Goal: Information Seeking & Learning: Learn about a topic

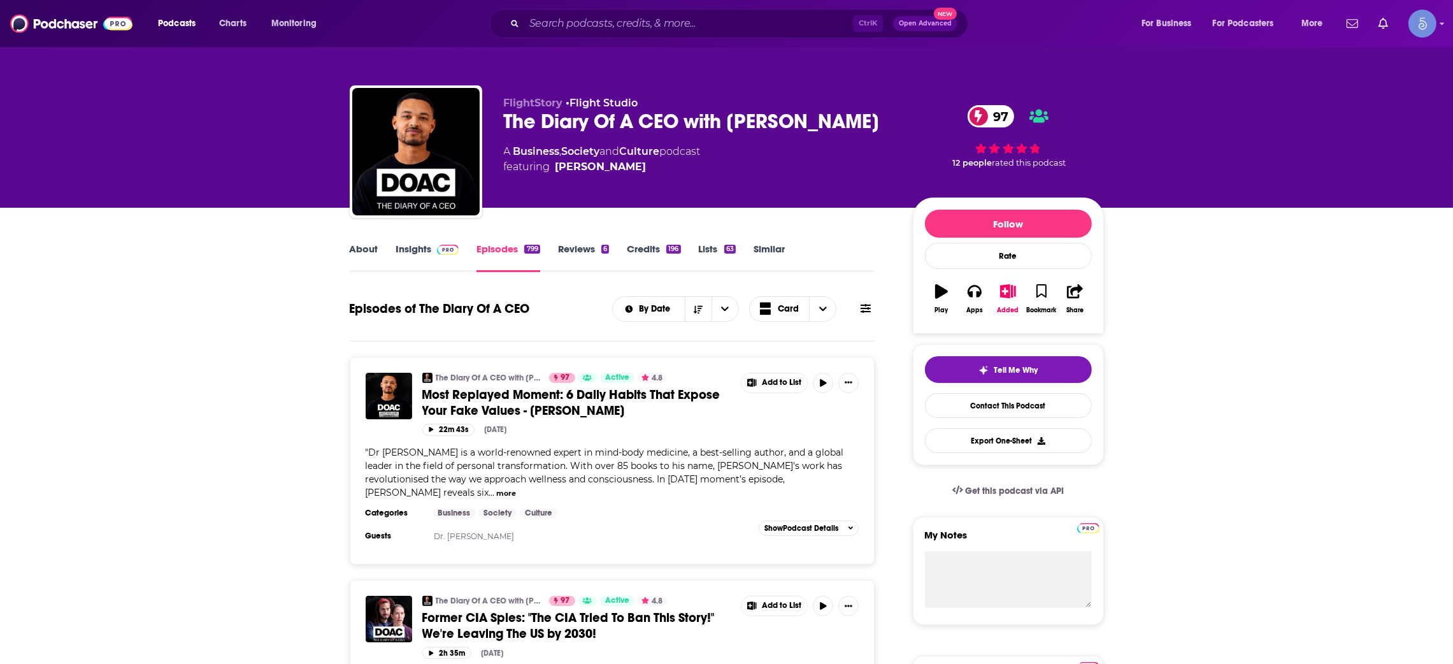
click at [513, 252] on link "Episodes 799" at bounding box center [507, 257] width 63 height 29
click at [432, 252] on span at bounding box center [445, 249] width 27 height 12
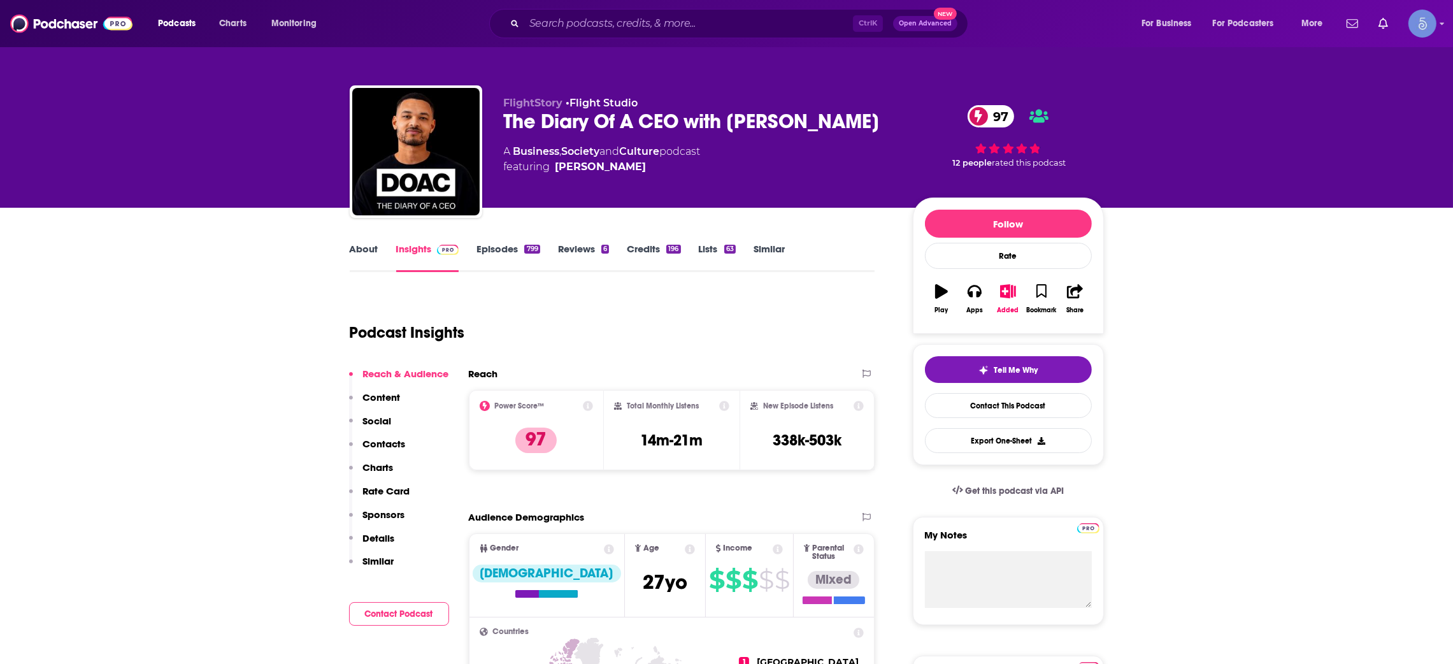
click at [496, 255] on link "Episodes 799" at bounding box center [507, 257] width 63 height 29
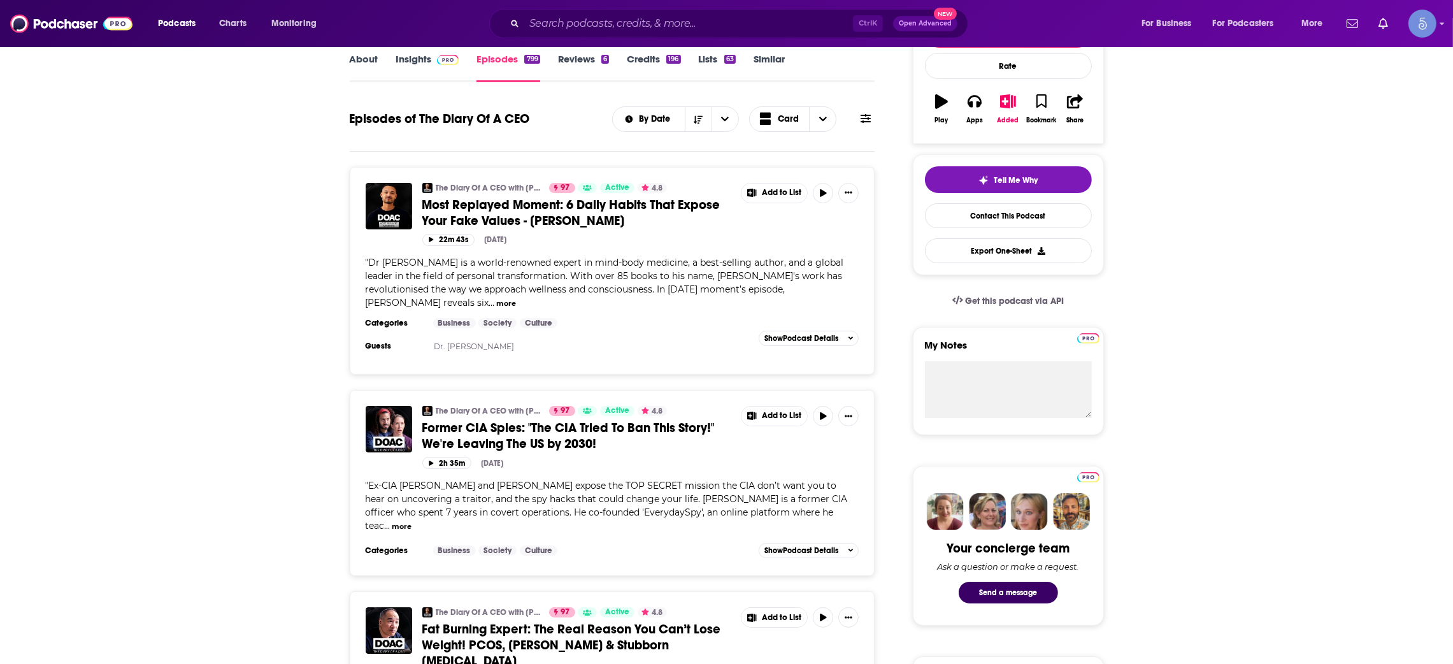
scroll to position [191, 0]
click at [853, 339] on button "Show Podcast Details" at bounding box center [808, 336] width 101 height 15
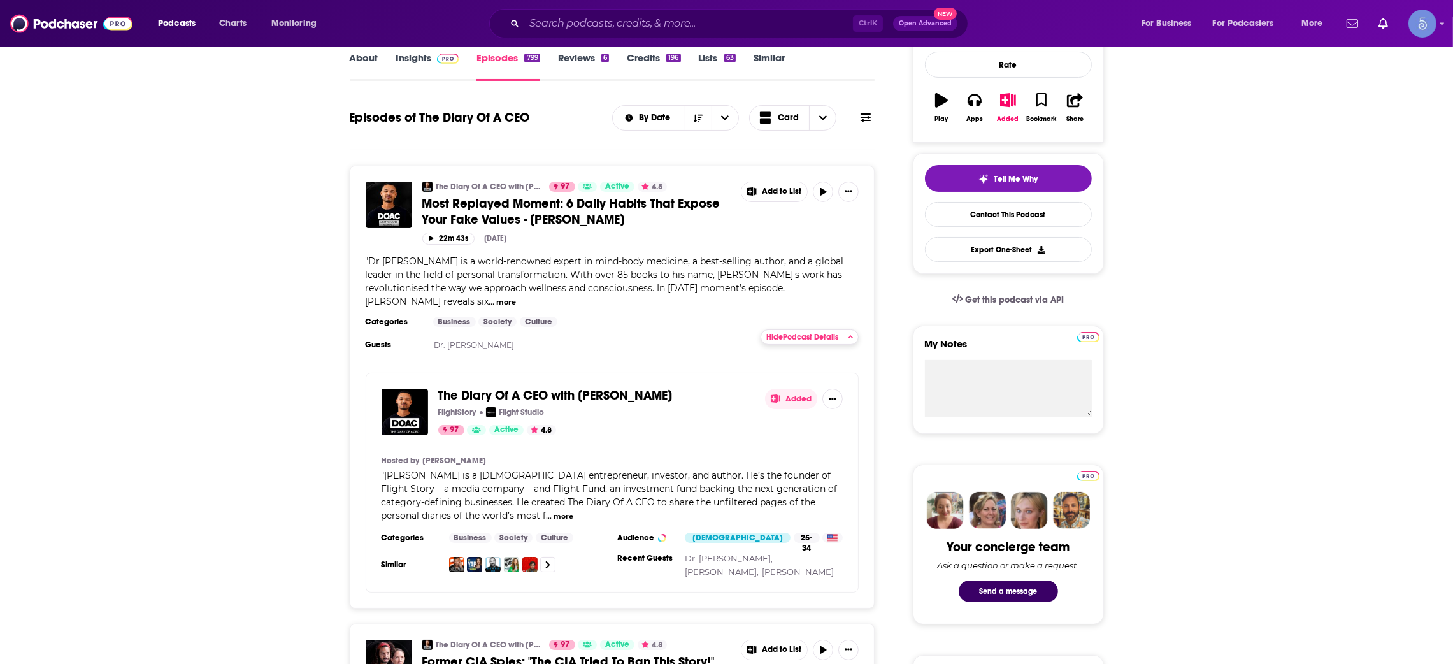
click at [849, 338] on icon "button" at bounding box center [850, 337] width 5 height 3
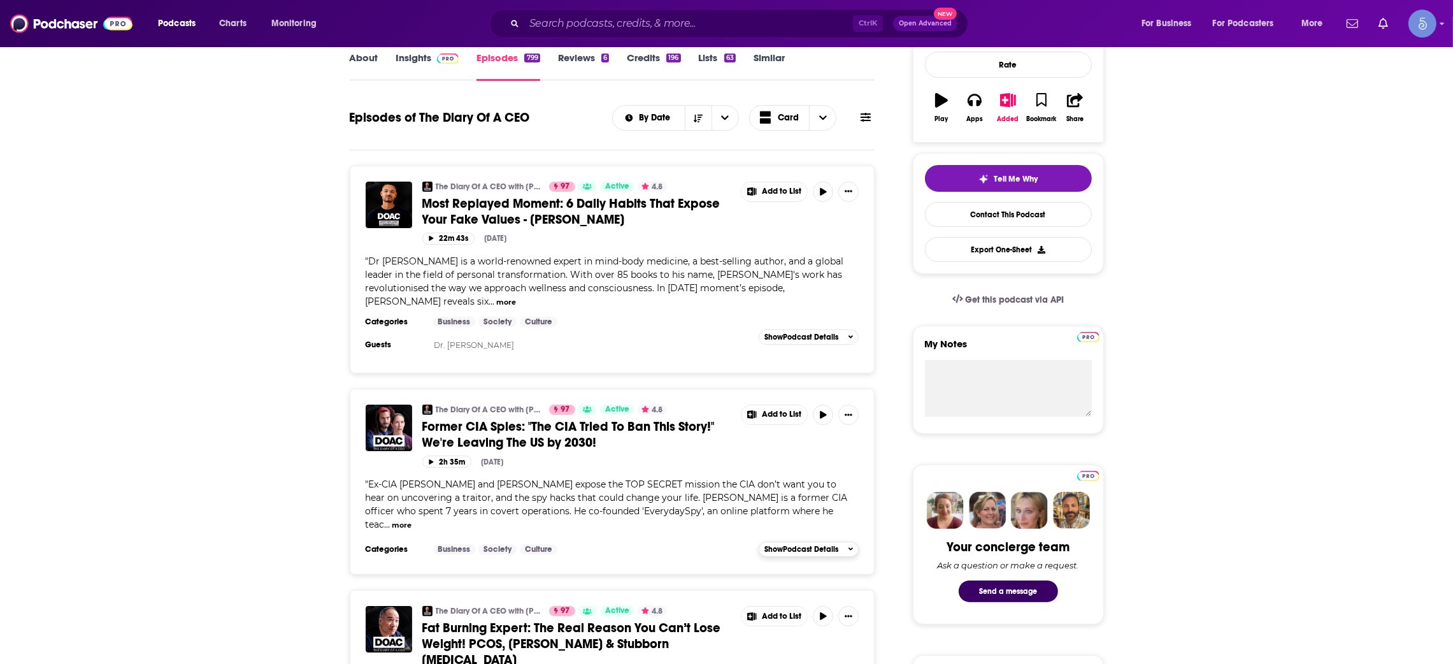
click at [853, 541] on button "Show Podcast Details" at bounding box center [808, 548] width 101 height 15
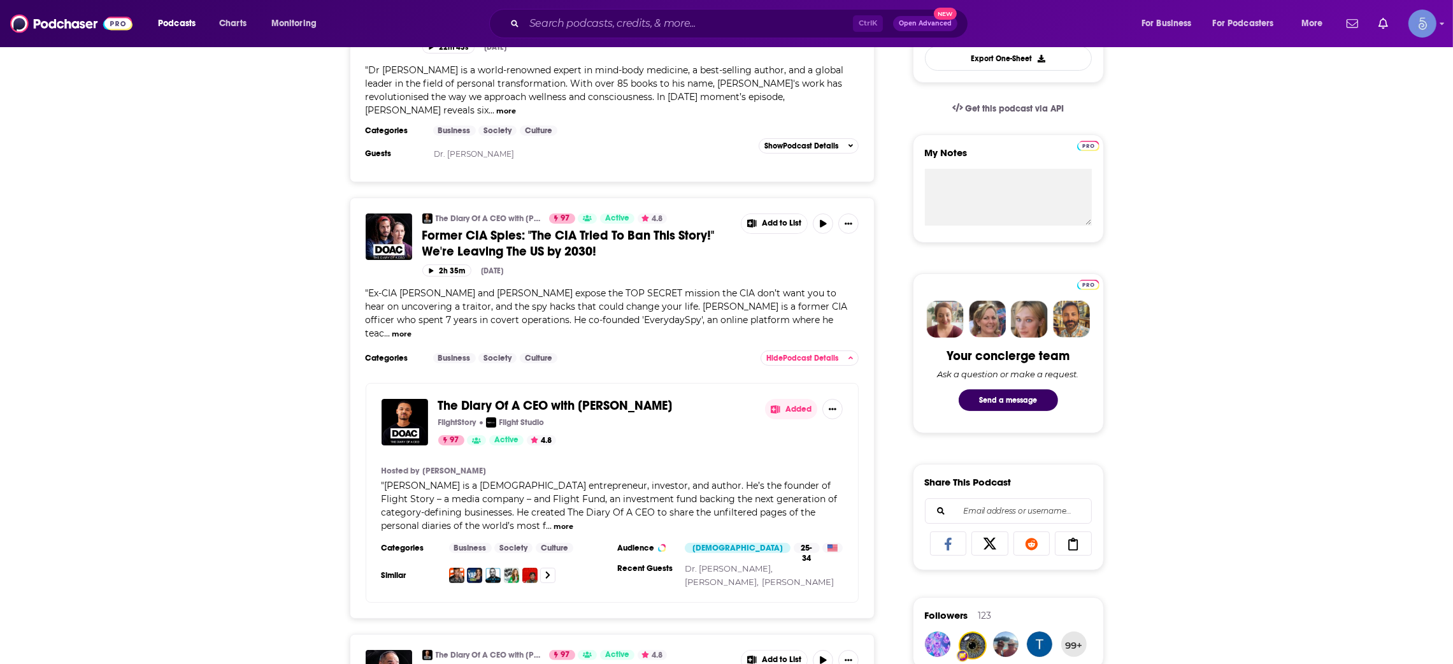
scroll to position [477, 0]
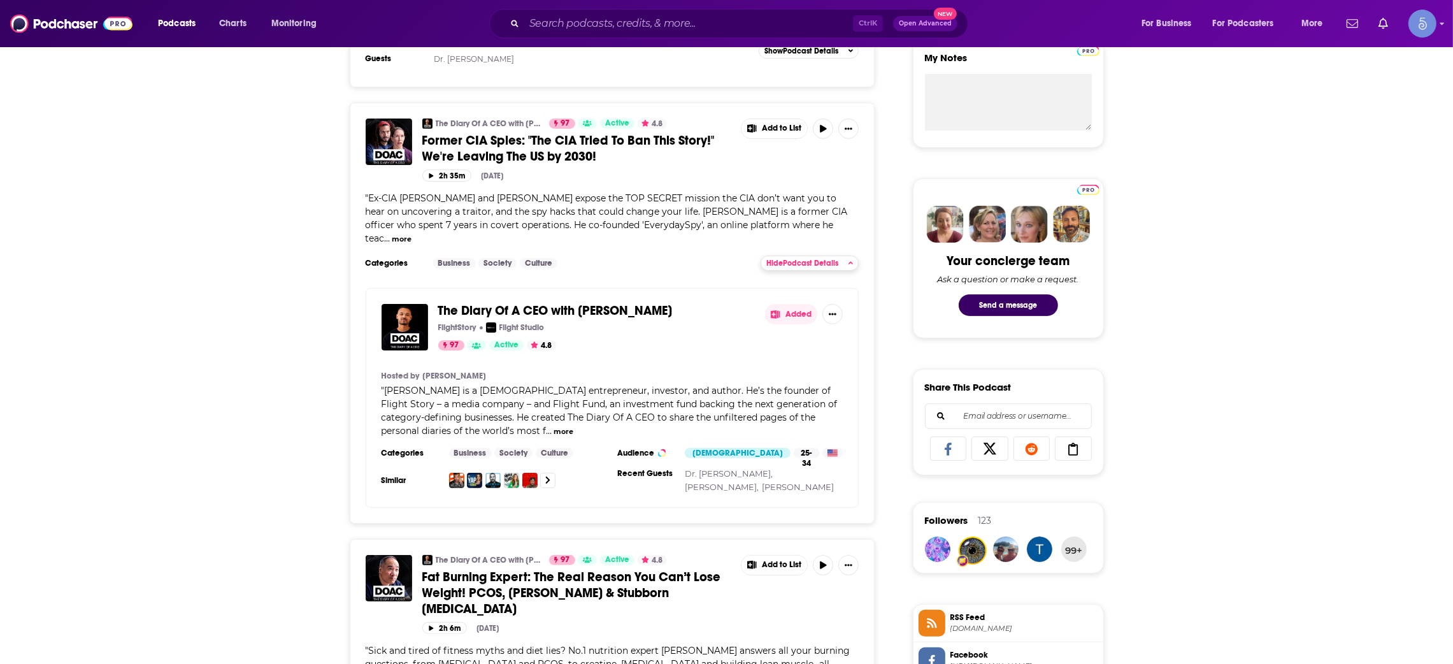
click at [853, 255] on button "Hide Podcast Details" at bounding box center [809, 262] width 99 height 15
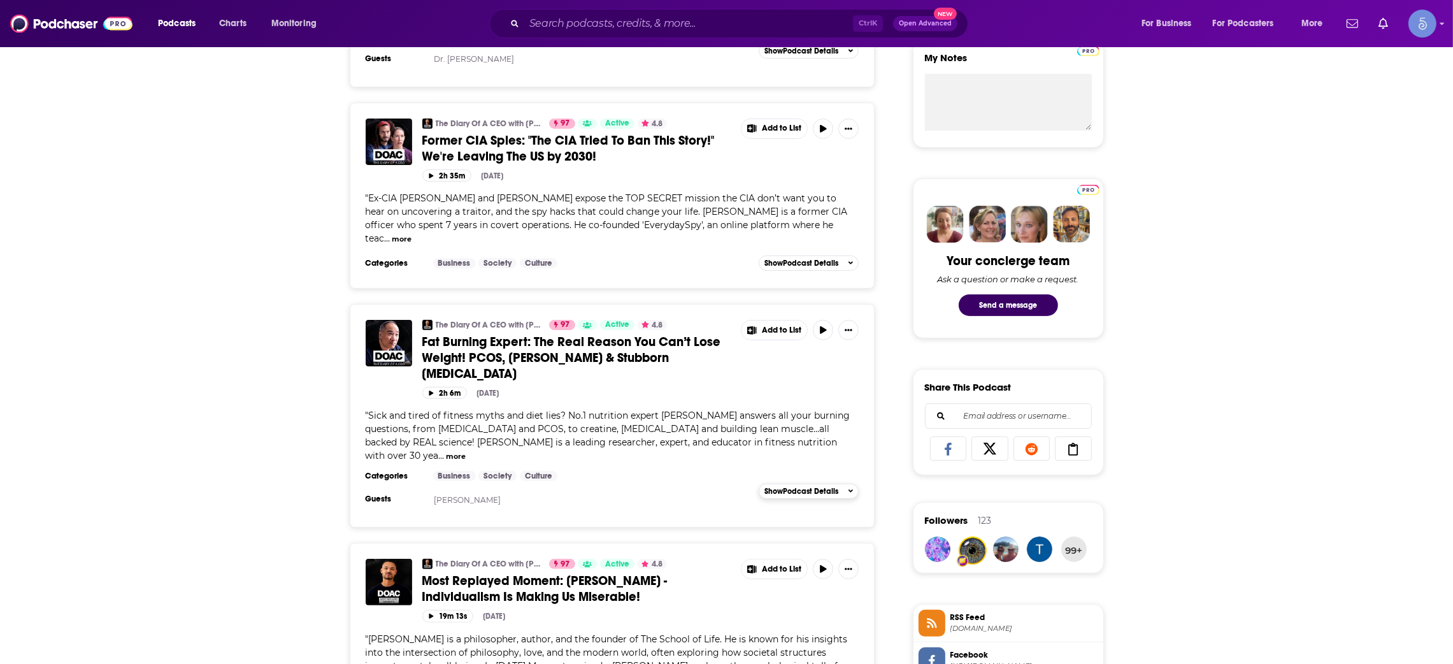
click at [849, 487] on icon "button" at bounding box center [850, 491] width 5 height 8
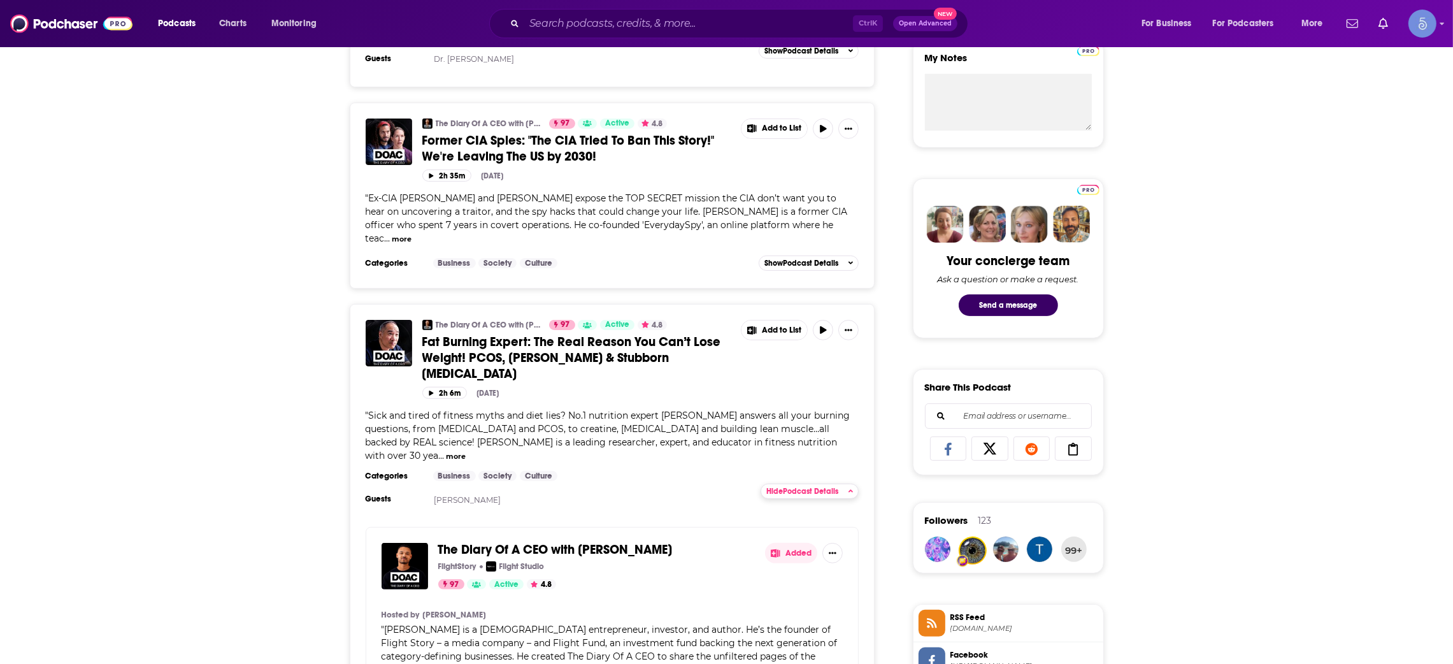
click at [849, 487] on icon "button" at bounding box center [850, 491] width 5 height 8
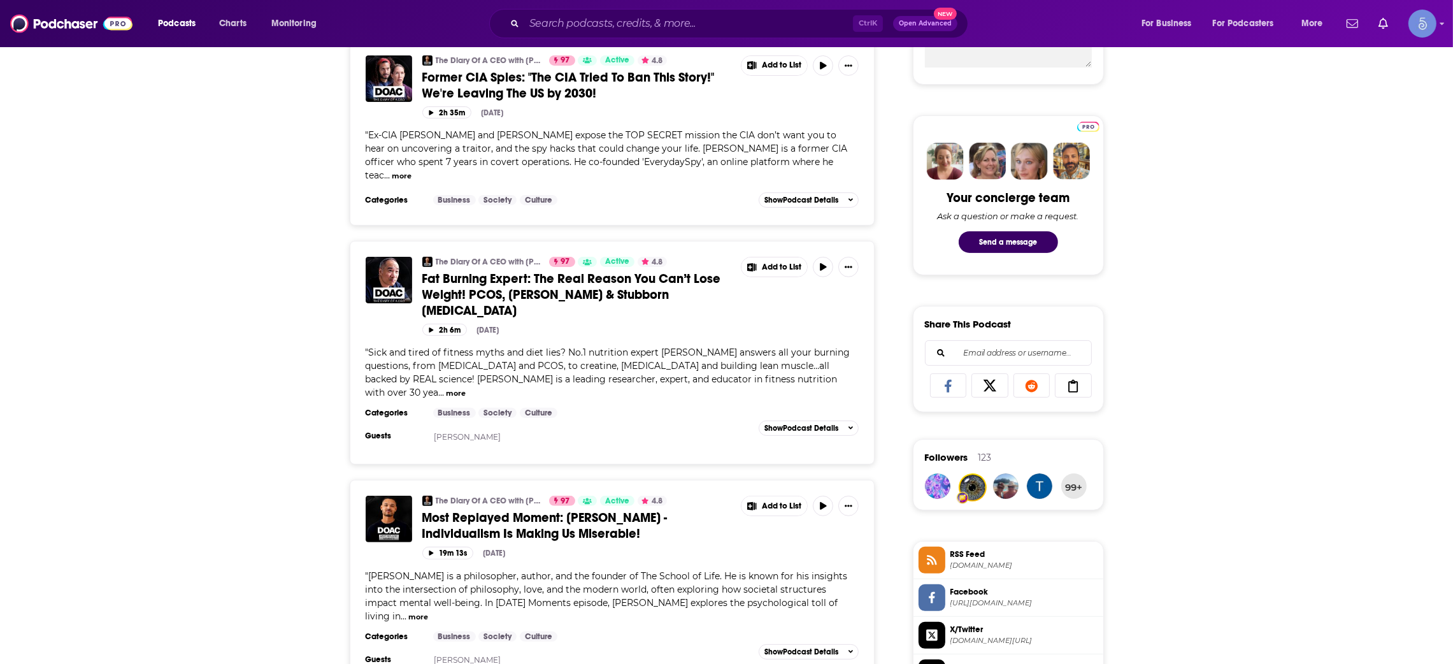
scroll to position [572, 0]
